Goal: Information Seeking & Learning: Learn about a topic

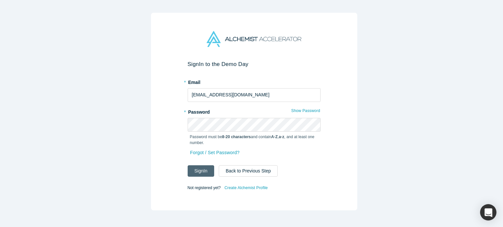
click at [198, 168] on button "Sign In" at bounding box center [200, 171] width 27 height 11
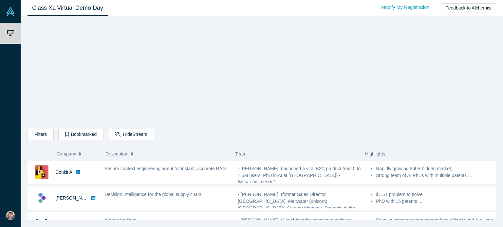
drag, startPoint x: 502, startPoint y: 103, endPoint x: 500, endPoint y: 113, distance: 10.3
click at [501, 112] on div "Filters AI Artificial Intelligence B2B SaaS AI (Artificial Intelligence) Data A…" at bounding box center [262, 121] width 482 height 211
click at [79, 155] on icon "button" at bounding box center [80, 154] width 3 height 5
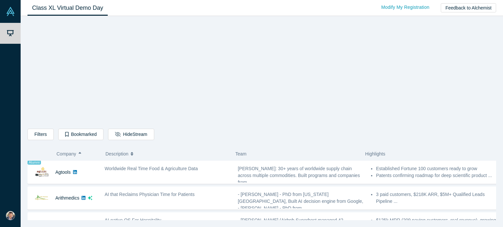
click at [80, 152] on icon "button" at bounding box center [80, 154] width 3 height 5
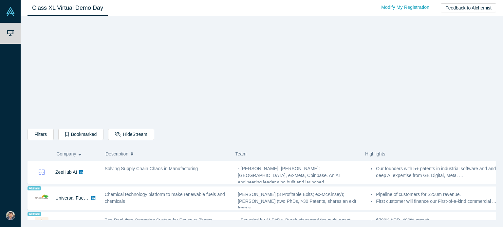
click at [79, 155] on icon "button" at bounding box center [80, 154] width 3 height 5
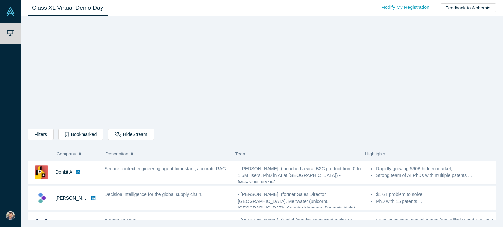
click at [433, 105] on div "Filters AI Artificial Intelligence B2B SaaS AI (Artificial Intelligence) Data A…" at bounding box center [261, 121] width 468 height 200
drag, startPoint x: 46, startPoint y: 171, endPoint x: 149, endPoint y: 98, distance: 125.8
click at [149, 98] on div "Filters AI Artificial Intelligence B2B SaaS AI (Artificial Intelligence) Data A…" at bounding box center [261, 121] width 468 height 200
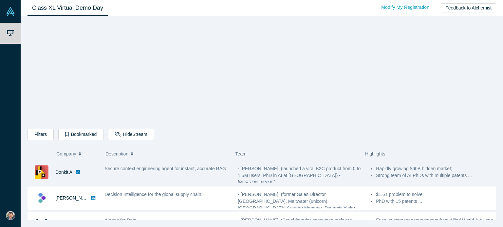
click at [376, 172] on li "Rapidly growing $60B hidden market;" at bounding box center [436, 169] width 121 height 7
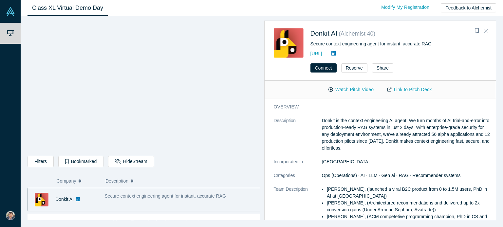
click at [486, 30] on icon "Close" at bounding box center [486, 31] width 4 height 6
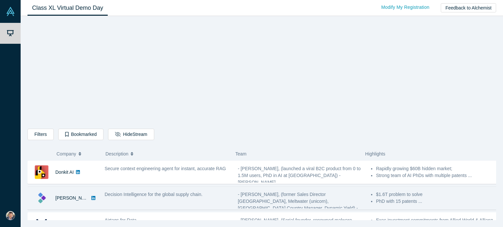
click at [176, 192] on span "Decision Intelligence for the global supply chain." at bounding box center [154, 194] width 98 height 5
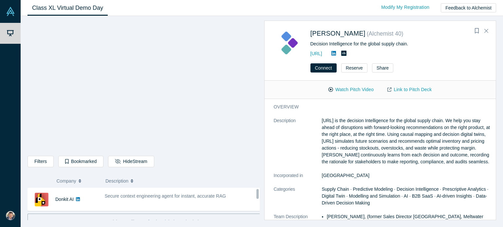
scroll to position [16, 0]
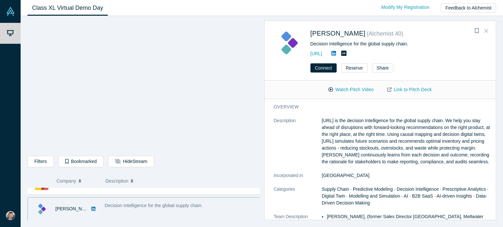
click at [486, 29] on icon "Close" at bounding box center [486, 31] width 4 height 6
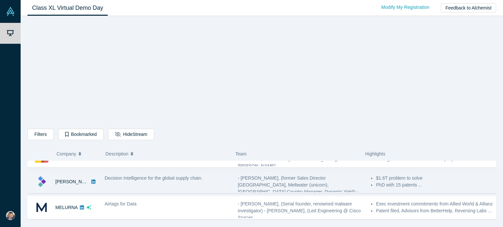
click at [77, 155] on button "Company" at bounding box center [78, 154] width 42 height 14
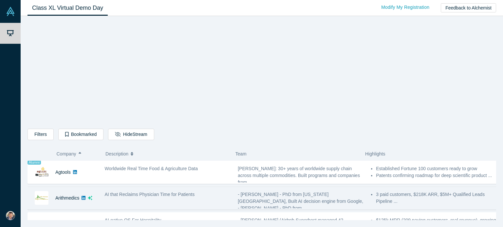
click at [216, 196] on div "AI that Reclaims Physician Time for Patients" at bounding box center [168, 194] width 126 height 7
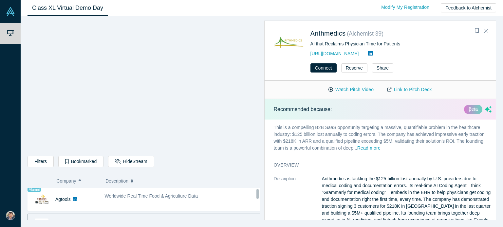
scroll to position [16, 0]
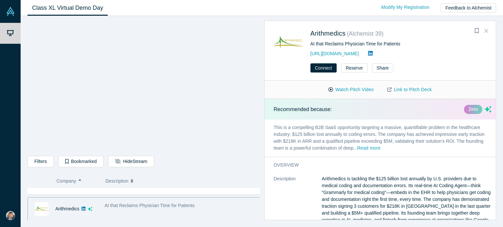
click at [486, 31] on icon "Close" at bounding box center [486, 31] width 4 height 6
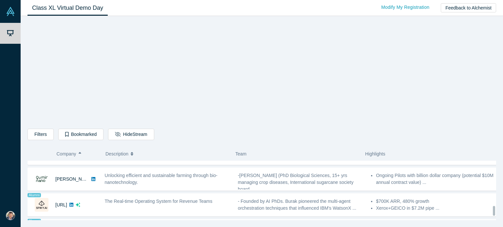
scroll to position [558, 0]
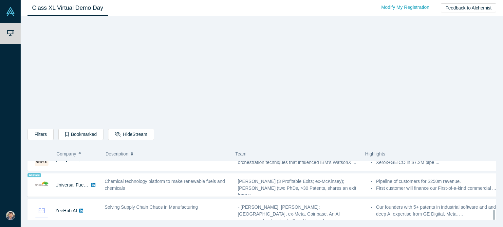
drag, startPoint x: 493, startPoint y: 167, endPoint x: 502, endPoint y: 223, distance: 57.1
click at [502, 223] on div "Filters AI Artificial Intelligence B2B SaaS AI (Artificial Intelligence) Data A…" at bounding box center [262, 121] width 482 height 211
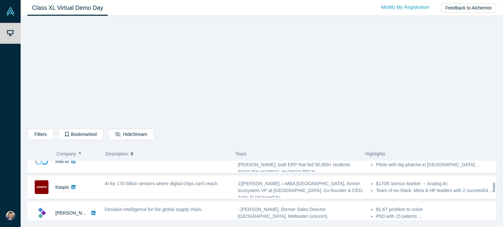
scroll to position [273, 0]
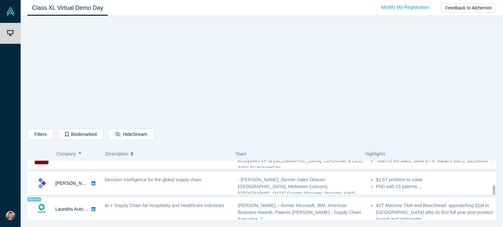
drag, startPoint x: 493, startPoint y: 213, endPoint x: 502, endPoint y: 188, distance: 26.4
click at [502, 188] on div "Filters AI Artificial Intelligence B2B SaaS AI (Artificial Intelligence) Data A…" at bounding box center [262, 121] width 482 height 211
